Goal: Transaction & Acquisition: Purchase product/service

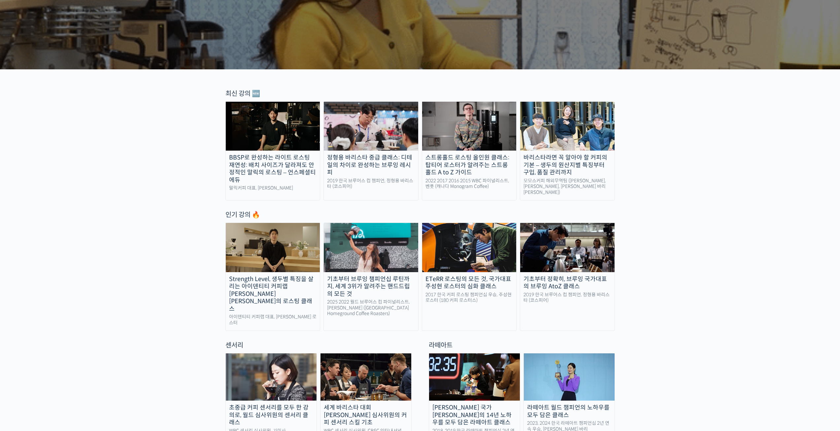
scroll to position [165, 0]
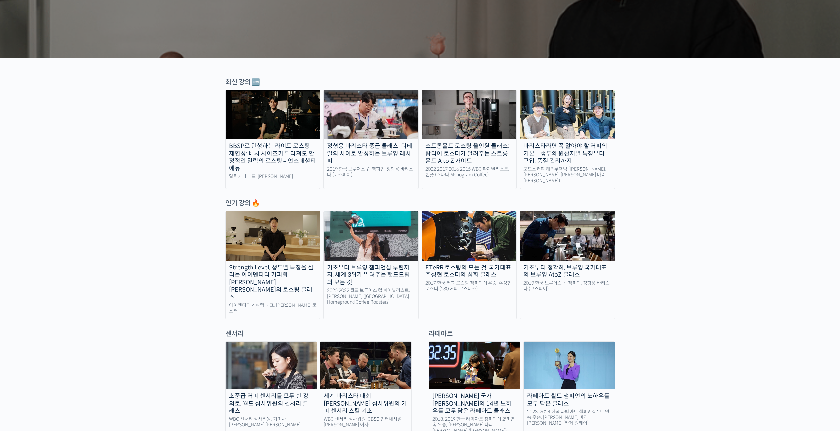
click at [263, 233] on img at bounding box center [273, 235] width 94 height 49
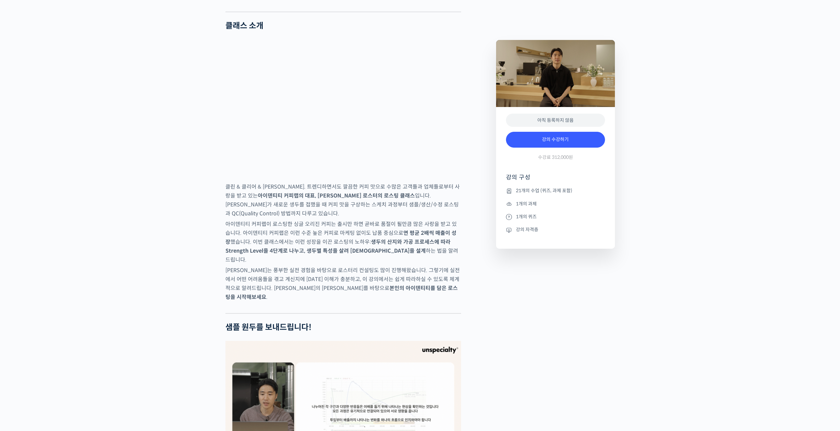
scroll to position [877, 0]
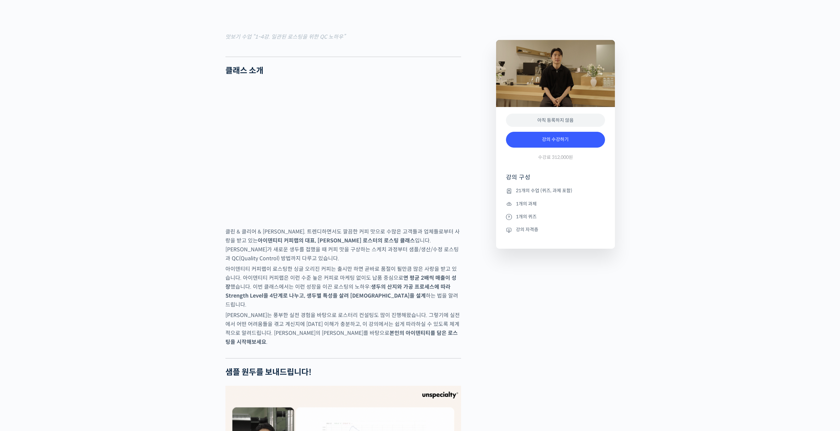
drag, startPoint x: 170, startPoint y: 225, endPoint x: 181, endPoint y: 216, distance: 14.1
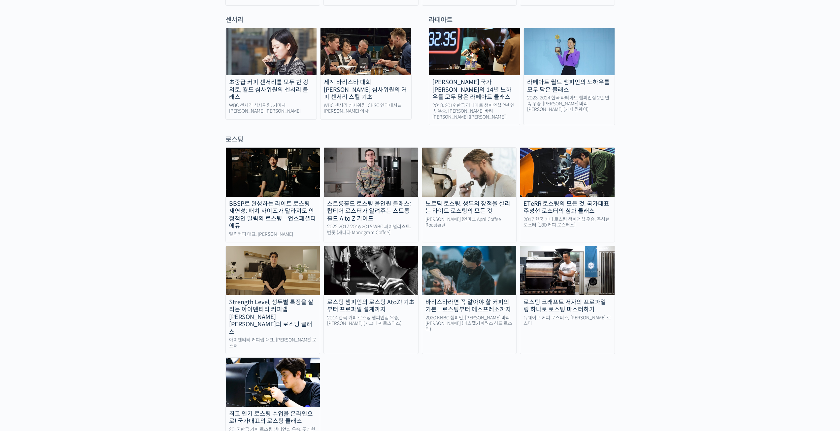
scroll to position [495, 0]
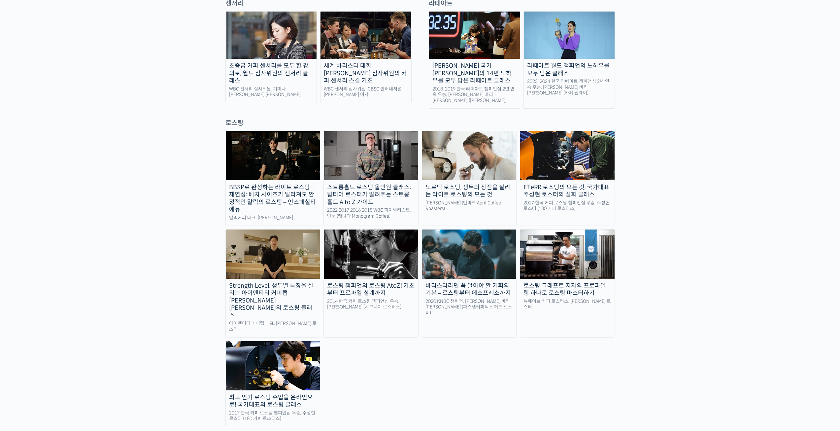
click at [581, 131] on img at bounding box center [567, 155] width 94 height 49
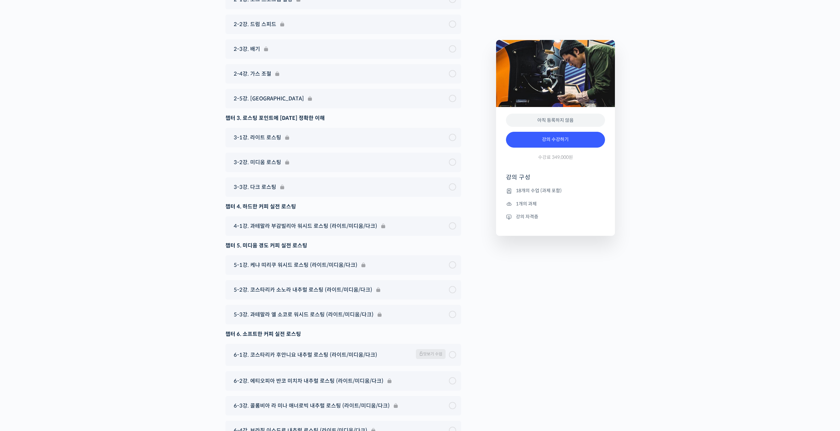
scroll to position [3565, 0]
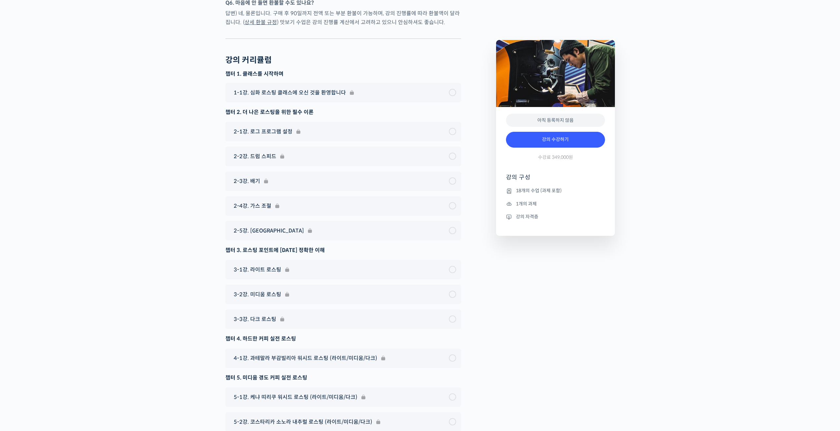
drag, startPoint x: 521, startPoint y: 252, endPoint x: 529, endPoint y: 250, distance: 8.1
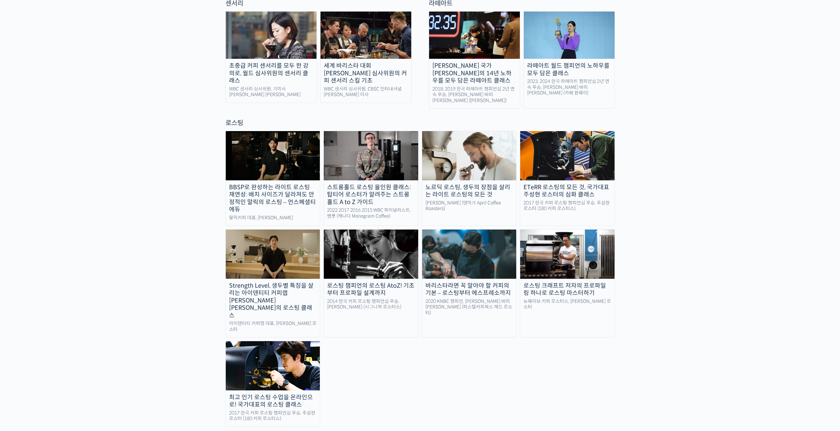
click at [247, 341] on img at bounding box center [273, 365] width 94 height 49
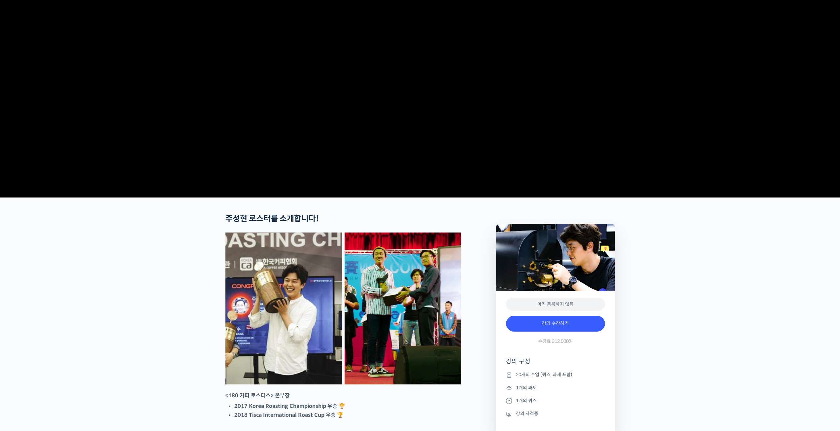
scroll to position [165, 0]
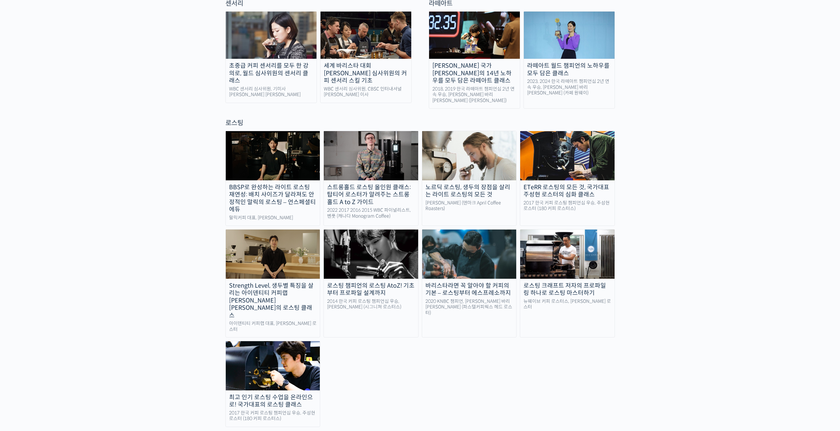
click at [388, 236] on img at bounding box center [371, 253] width 94 height 49
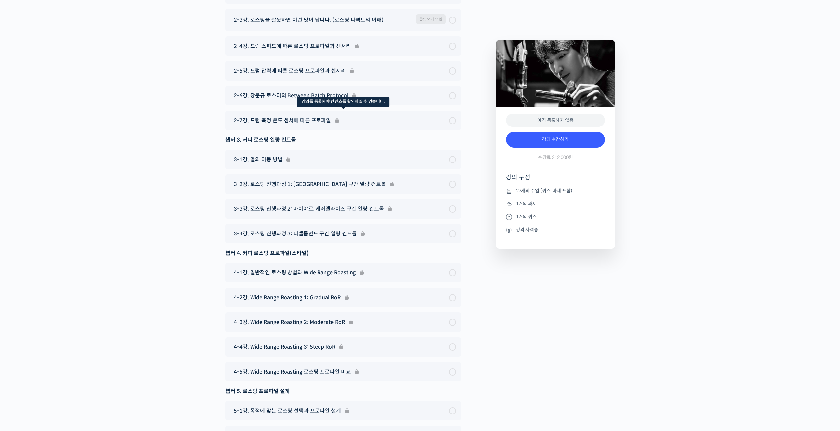
scroll to position [3657, 0]
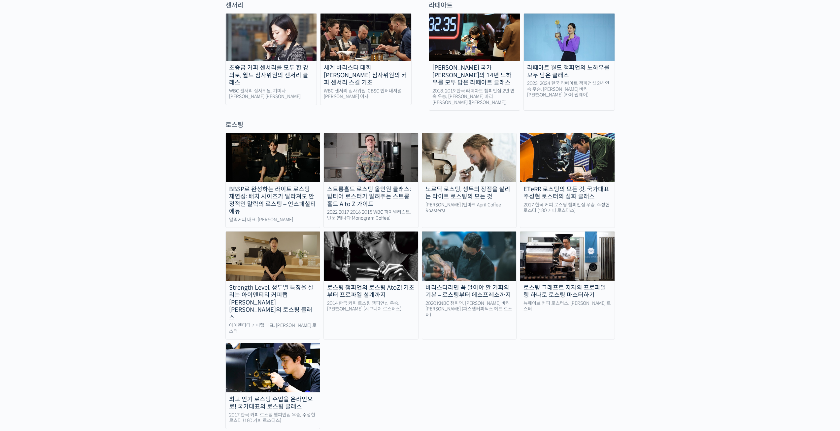
scroll to position [495, 0]
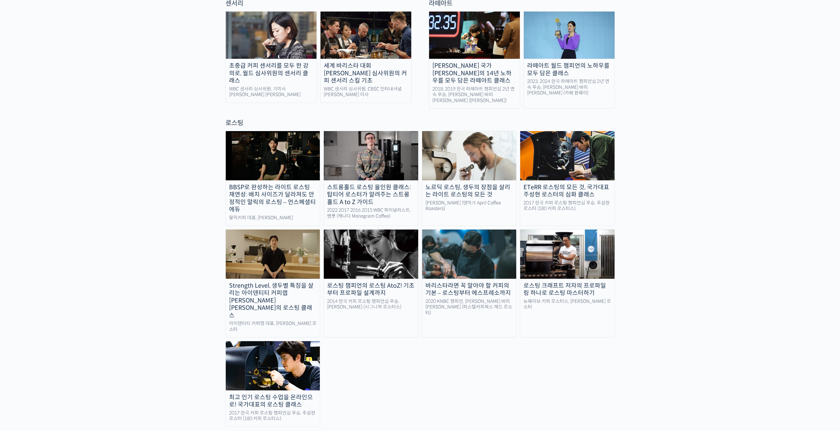
click at [244, 140] on img at bounding box center [273, 155] width 94 height 49
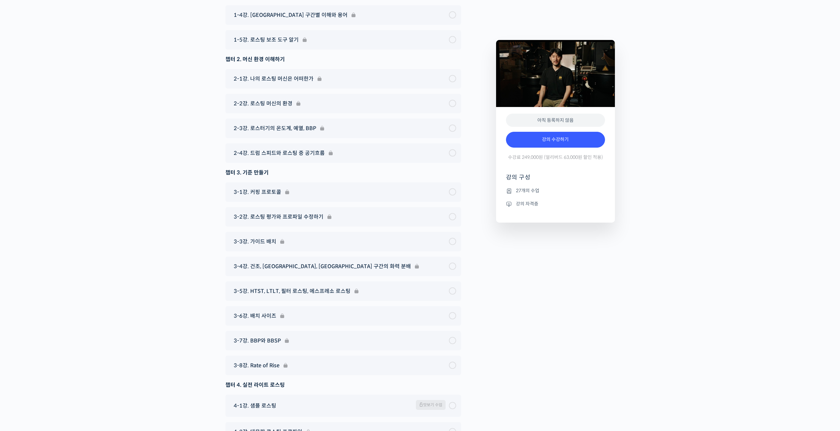
scroll to position [2740, 0]
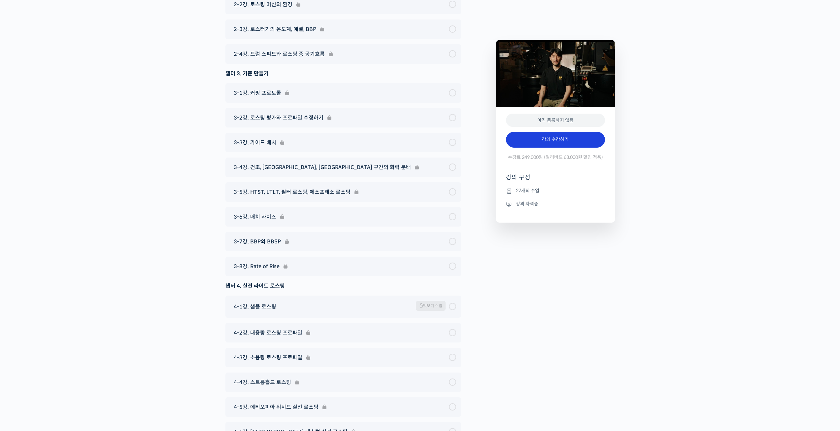
click at [551, 140] on link "강의 수강하기" at bounding box center [555, 140] width 99 height 16
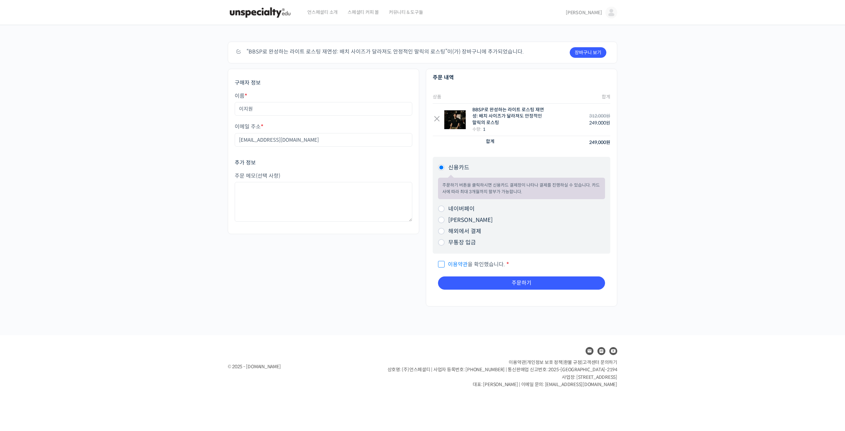
click at [440, 264] on span "이용약관 을 확인했습니다." at bounding box center [471, 264] width 67 height 7
click at [440, 263] on input "이용약관 을 확인했습니다. *" at bounding box center [440, 261] width 4 height 4
checkbox input "true"
click at [469, 285] on button "주문하기" at bounding box center [521, 282] width 167 height 13
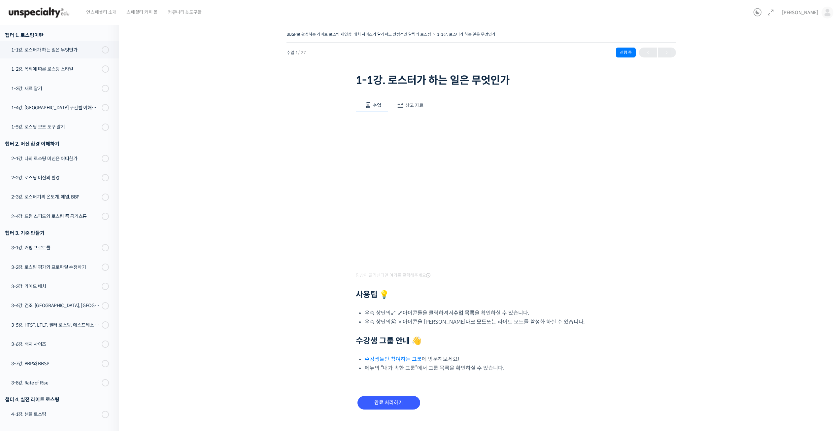
scroll to position [94, 0]
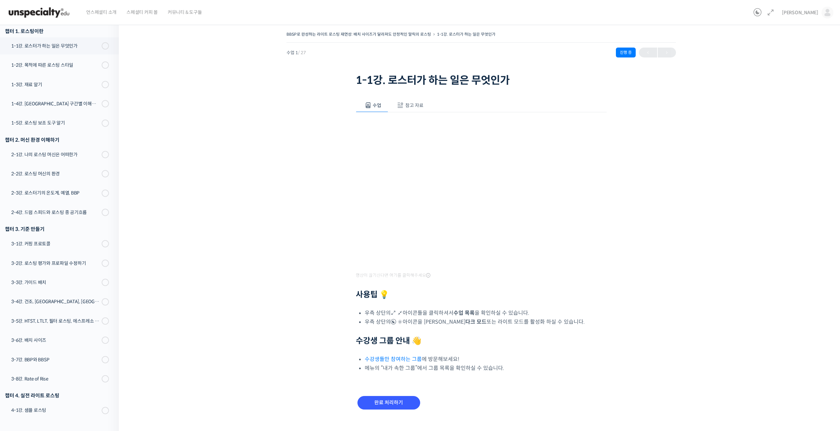
drag, startPoint x: 391, startPoint y: 110, endPoint x: 236, endPoint y: 151, distance: 159.5
click at [236, 151] on div "BBSP로 완성하는 라이트 로스팅 재연성: 배치 사이즈가 달라져도 안정적인 말릭의 로스팅 1-1강. 로스터가 하는 일은 무엇인가 진행 중 수업…" at bounding box center [481, 228] width 659 height 397
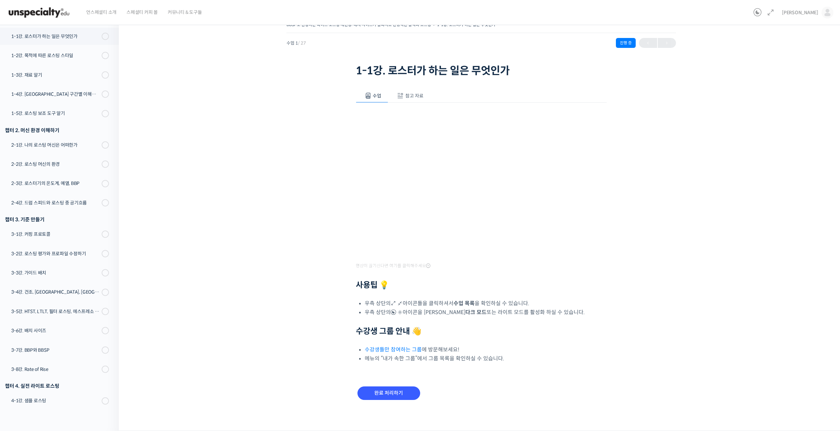
click at [391, 350] on link "수강생들만 참여하는 그룹" at bounding box center [393, 349] width 57 height 7
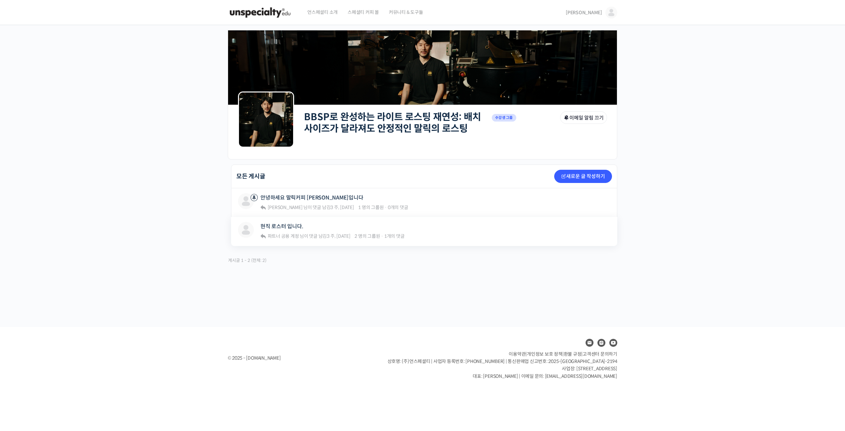
click at [281, 231] on div "현직 로스터 입니다. 파트너 공용 계정 님이 댓글 남김 3 주, 1 일 전 2 명의 그룹원 · 1개의 댓글" at bounding box center [332, 231] width 144 height 19
click at [283, 234] on span "파트너 공용 계정" at bounding box center [283, 236] width 31 height 6
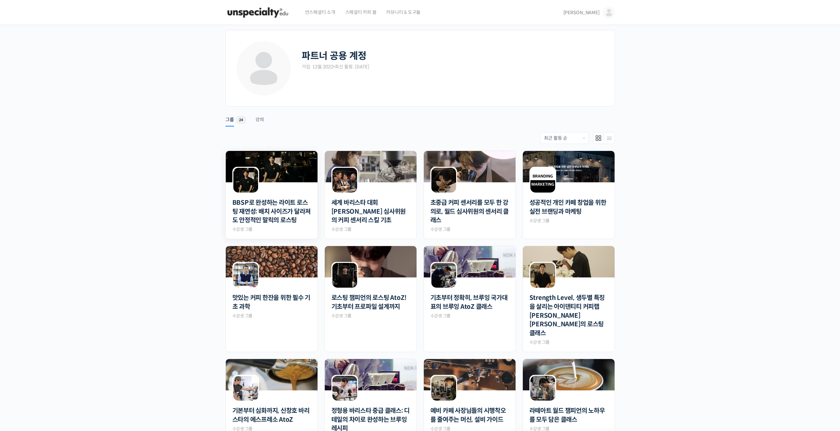
drag, startPoint x: 273, startPoint y: 229, endPoint x: 278, endPoint y: 226, distance: 5.5
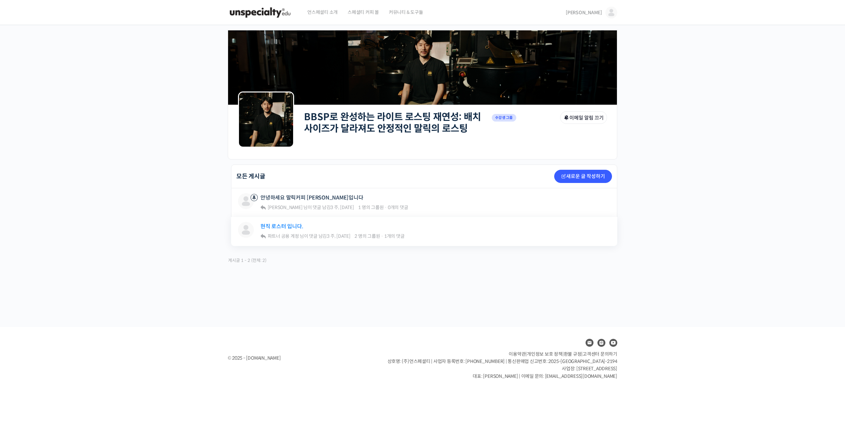
click at [270, 224] on link "현직 로스터 입니다." at bounding box center [281, 226] width 43 height 6
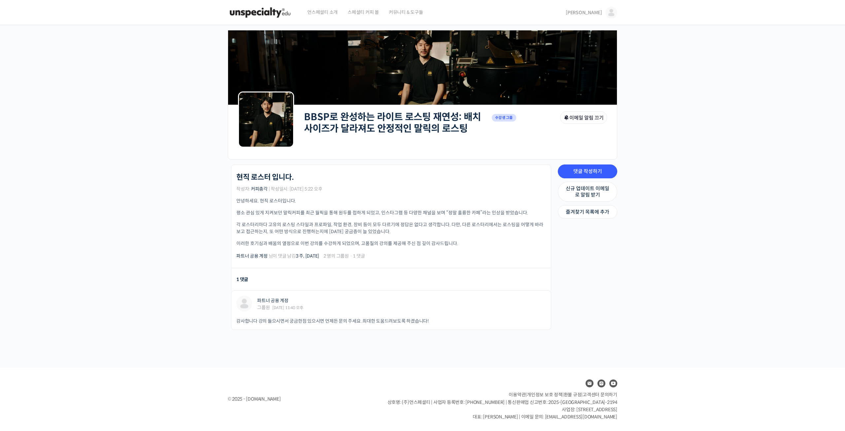
drag, startPoint x: 63, startPoint y: 182, endPoint x: 67, endPoint y: 180, distance: 4.8
